Goal: Check status: Check status

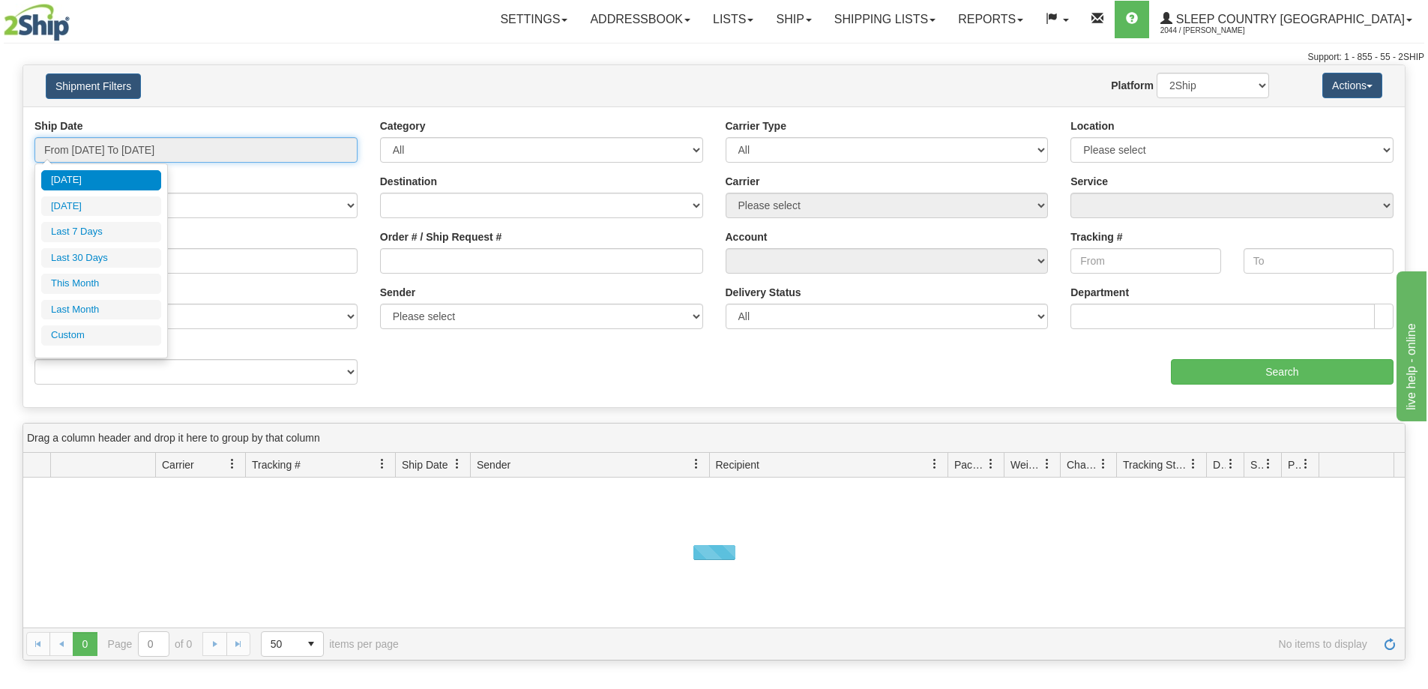
click at [169, 143] on input "From [DATE] To [DATE]" at bounding box center [195, 149] width 323 height 25
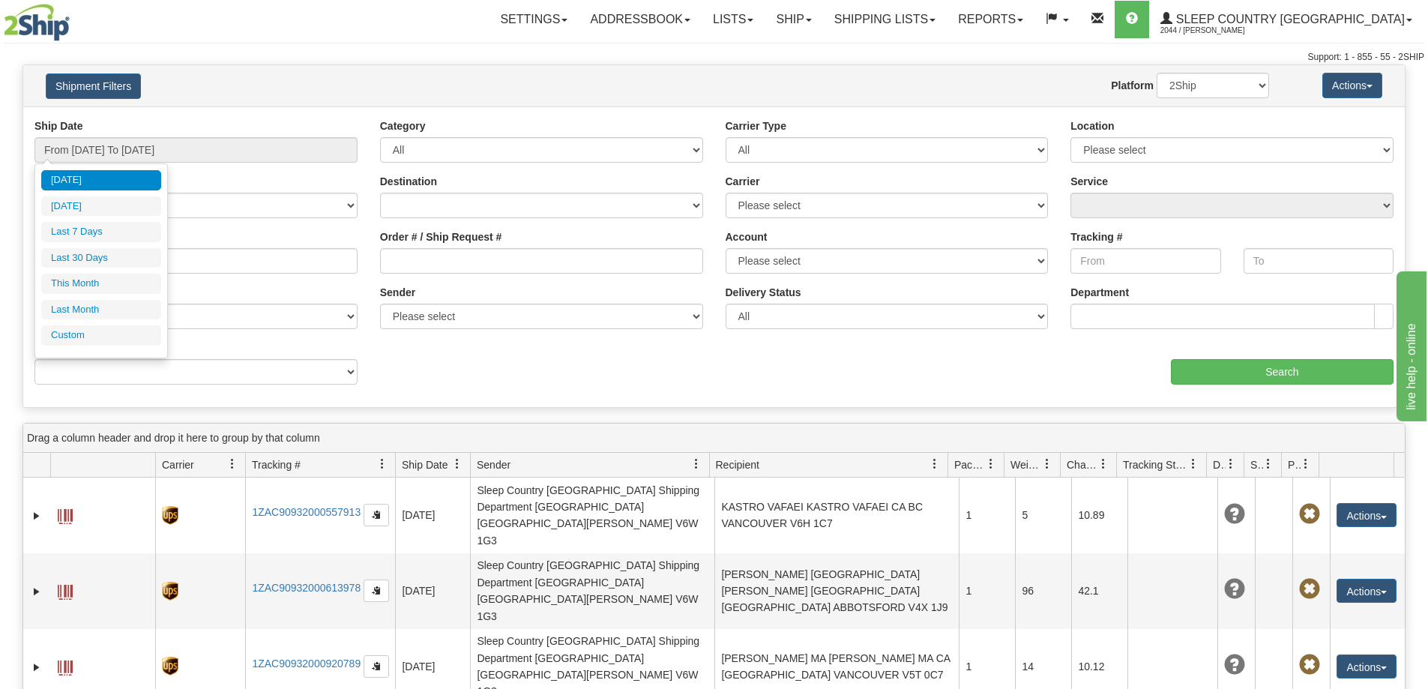
click at [119, 260] on li "Last 30 Days" at bounding box center [101, 258] width 120 height 20
type input "From [DATE] To [DATE]"
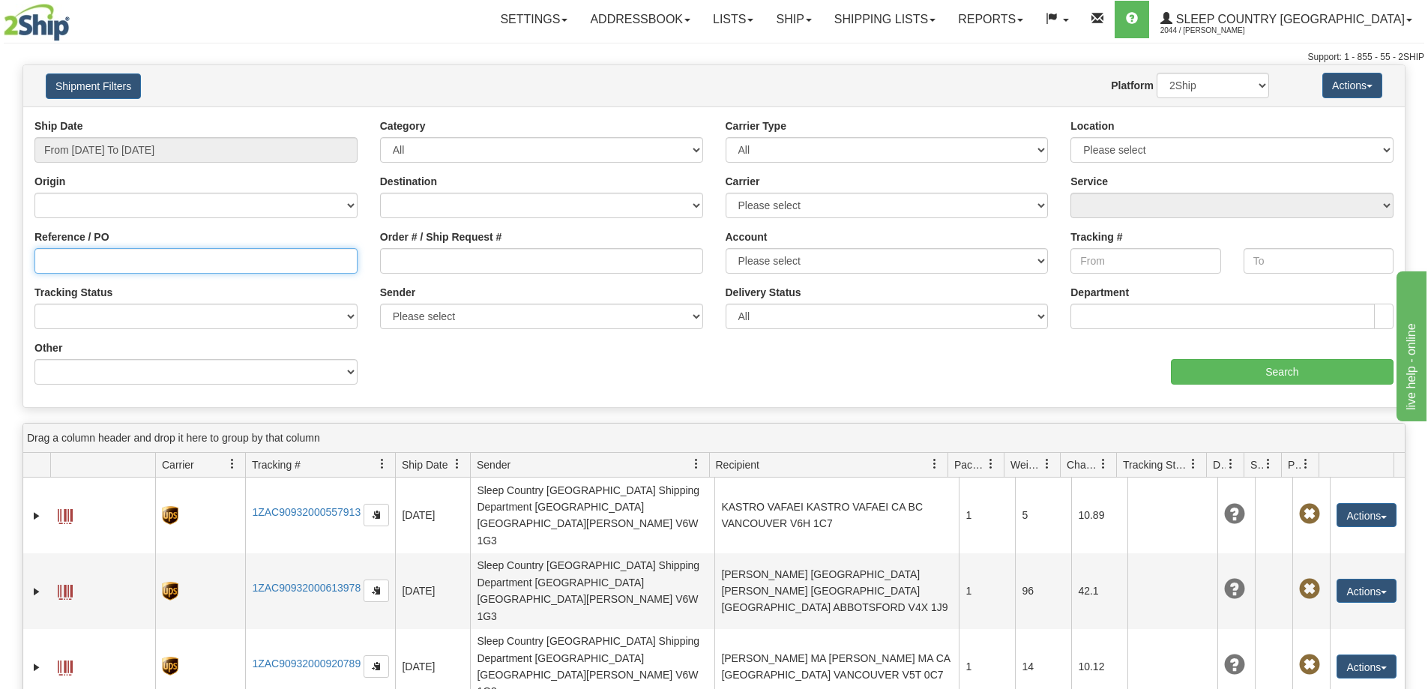
click at [53, 255] on input "Reference / PO" at bounding box center [195, 260] width 323 height 25
paste input "9000I108791"
type input "9000I108791"
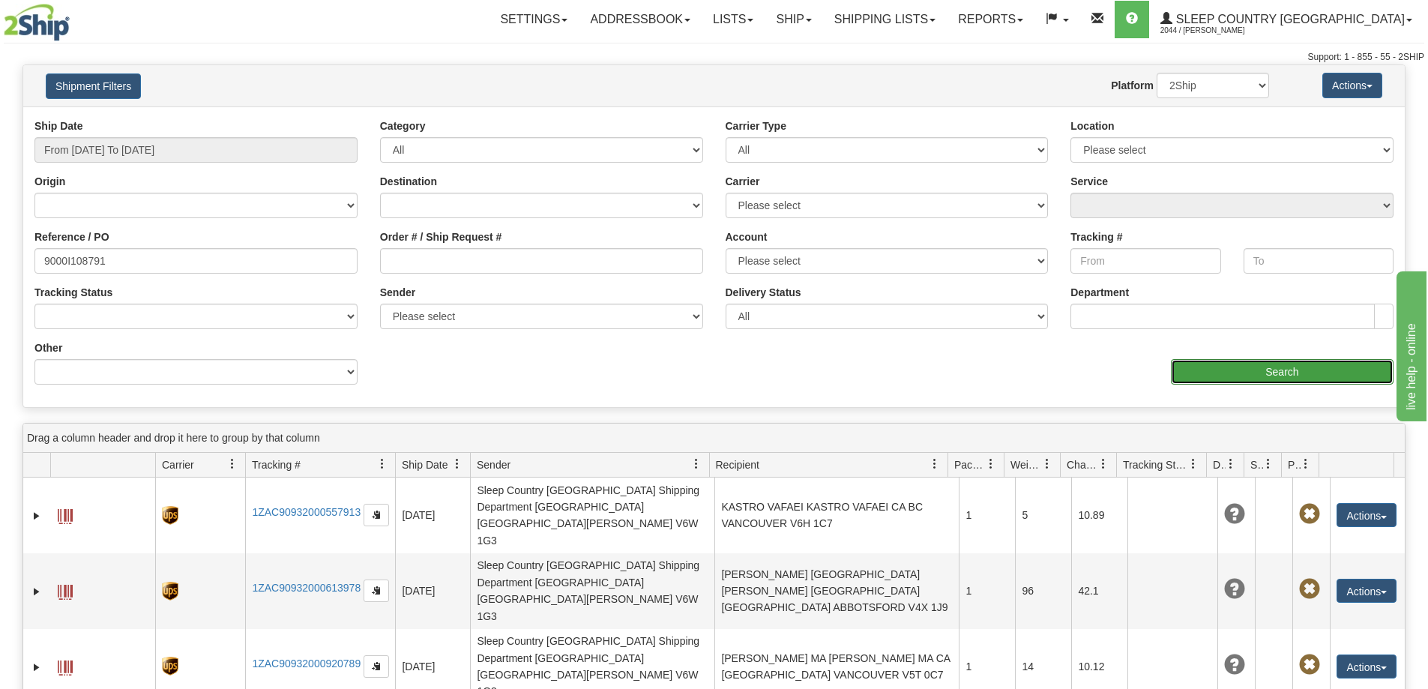
click at [1279, 366] on input "Search" at bounding box center [1282, 371] width 223 height 25
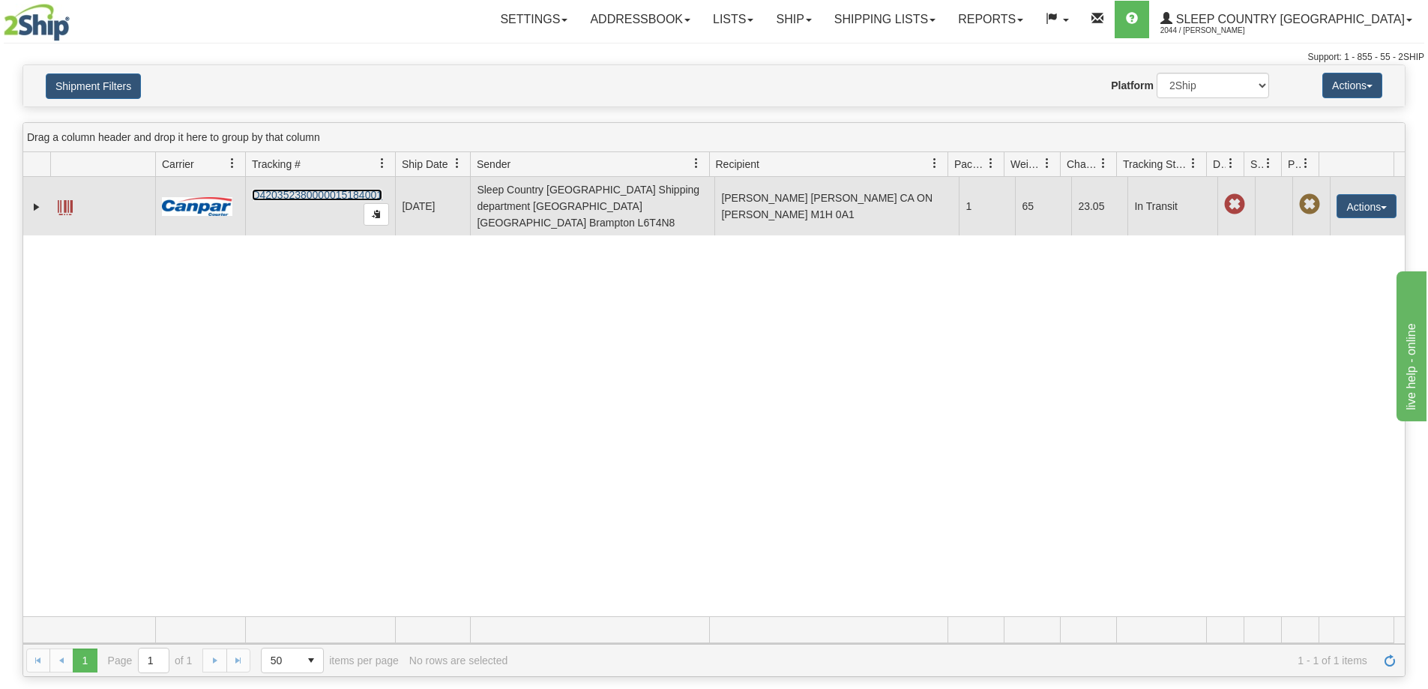
click at [319, 189] on link "D420352380000015184001" at bounding box center [317, 195] width 130 height 12
